Goal: Use online tool/utility

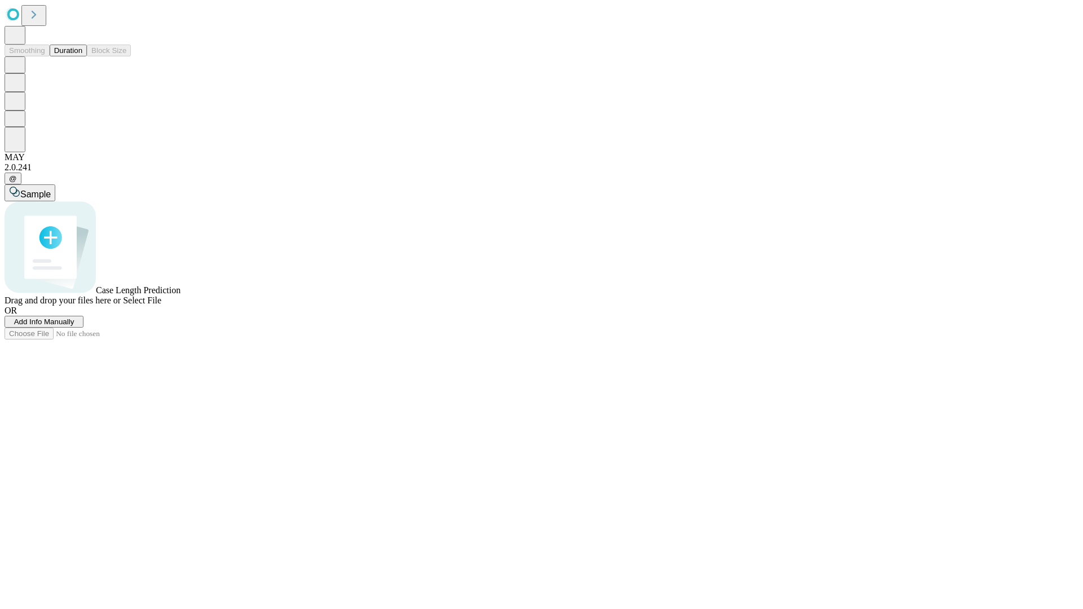
click at [82, 56] on button "Duration" at bounding box center [68, 51] width 37 height 12
click at [74, 326] on span "Add Info Manually" at bounding box center [44, 321] width 60 height 8
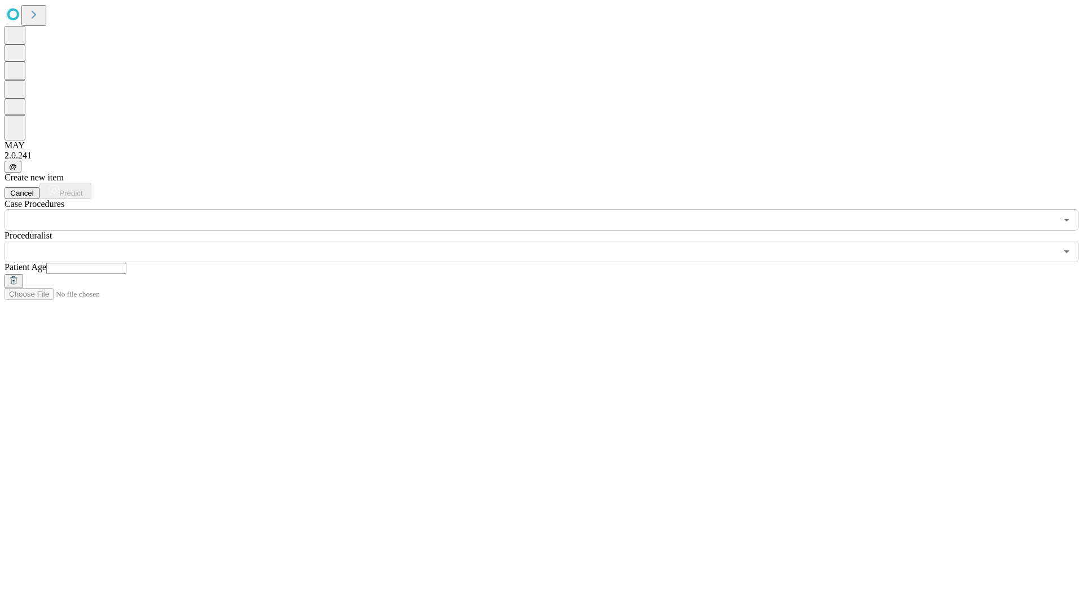
click at [126, 263] on input "text" at bounding box center [86, 268] width 80 height 11
type input "**"
click at [549, 241] on input "text" at bounding box center [531, 251] width 1052 height 21
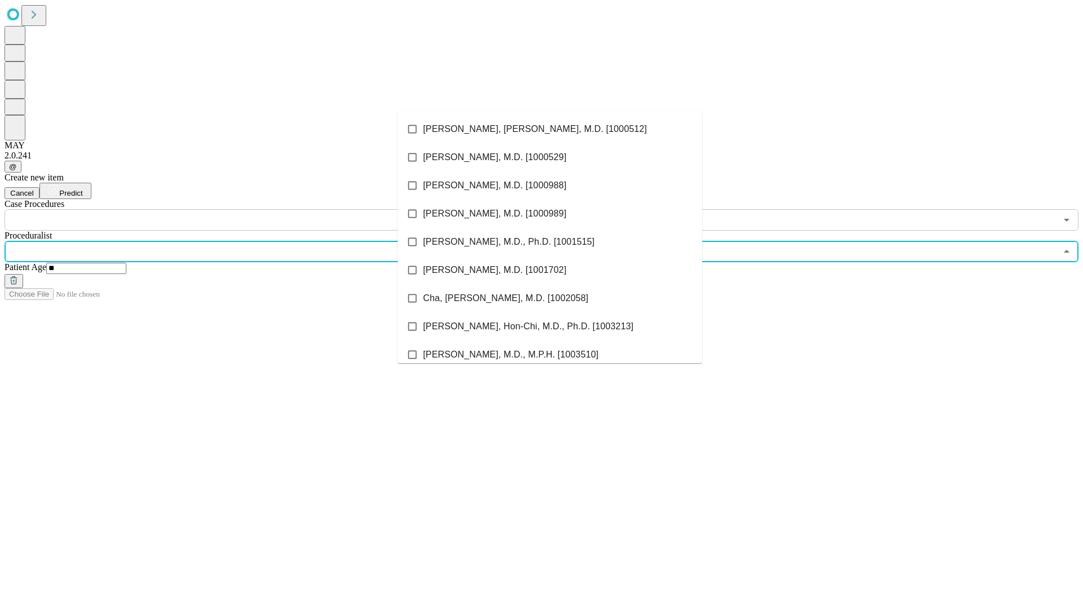
click at [550, 129] on li "[PERSON_NAME], [PERSON_NAME], M.D. [1000512]" at bounding box center [550, 129] width 304 height 28
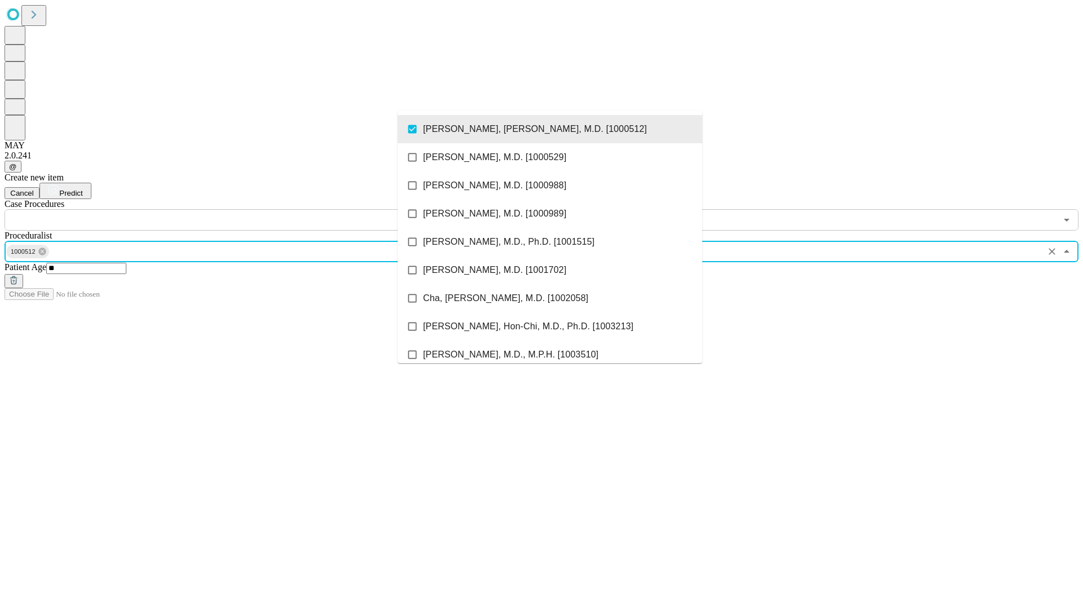
click at [237, 209] on input "text" at bounding box center [531, 219] width 1052 height 21
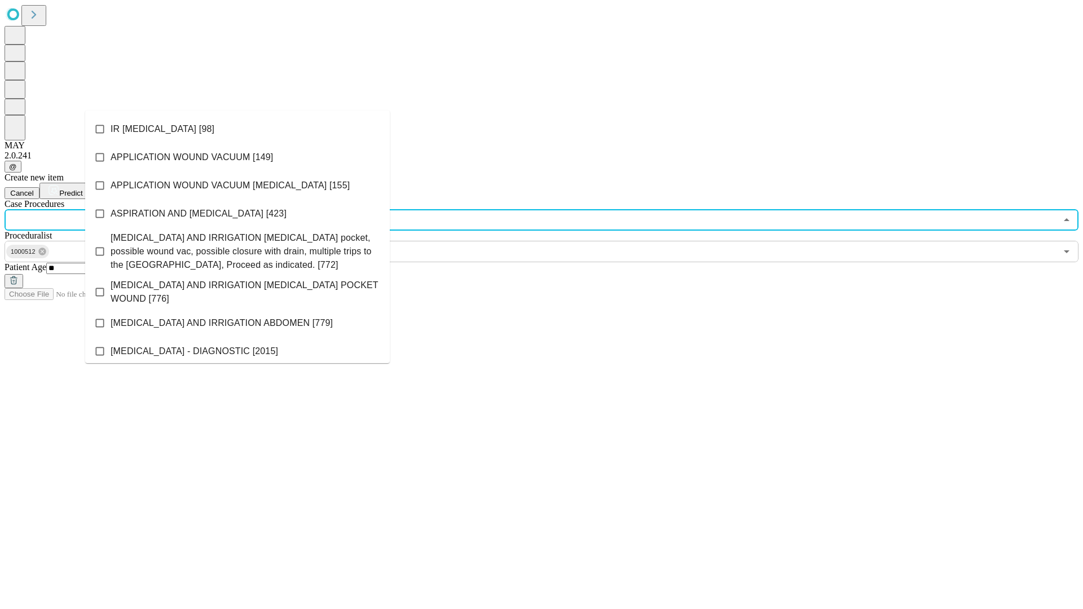
click at [237, 129] on li "IR [MEDICAL_DATA] [98]" at bounding box center [237, 129] width 304 height 28
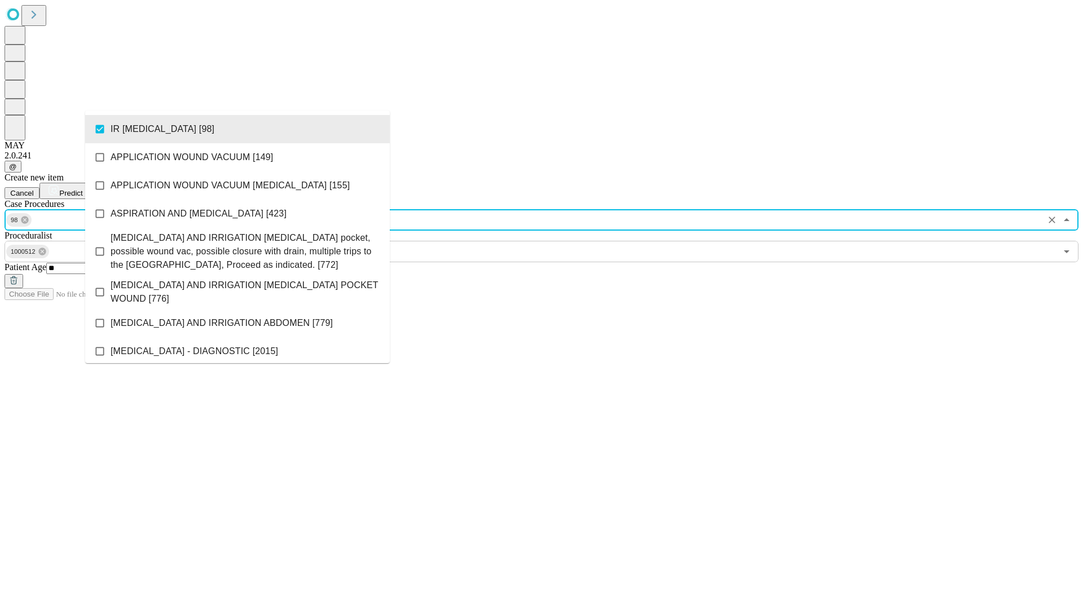
click at [82, 189] on span "Predict" at bounding box center [70, 193] width 23 height 8
